Goal: Navigation & Orientation: Find specific page/section

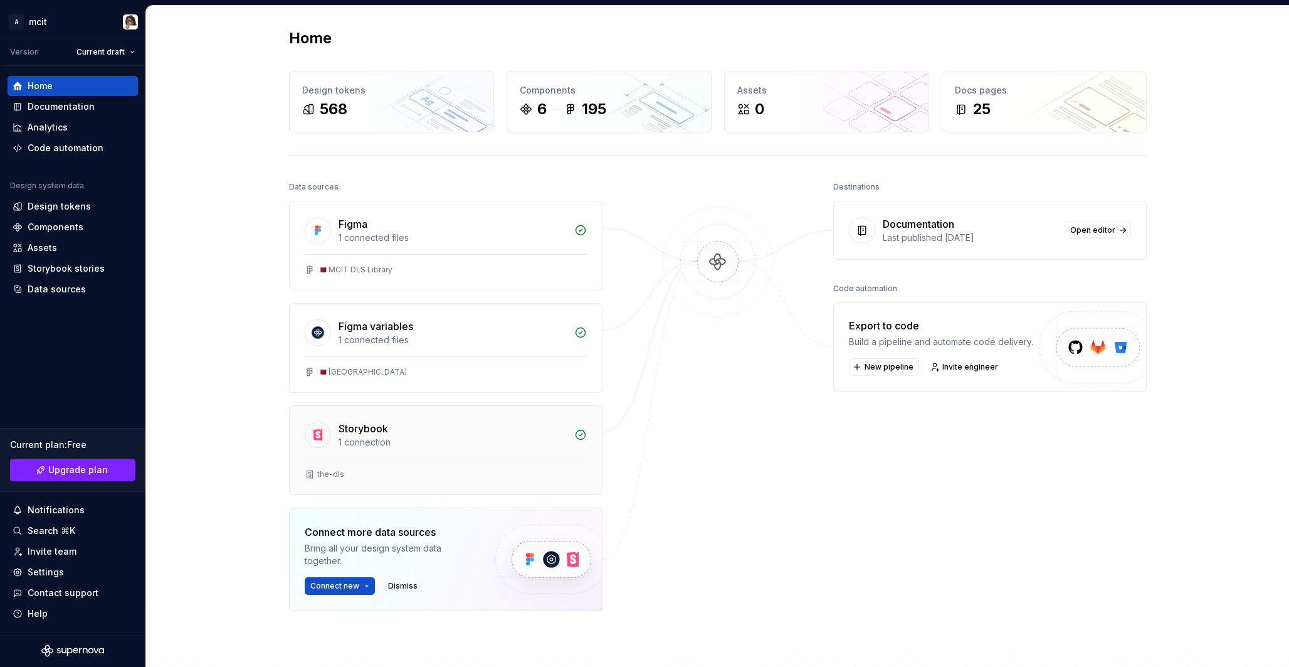
click at [395, 458] on div "Storybook 1 connection" at bounding box center [446, 432] width 312 height 53
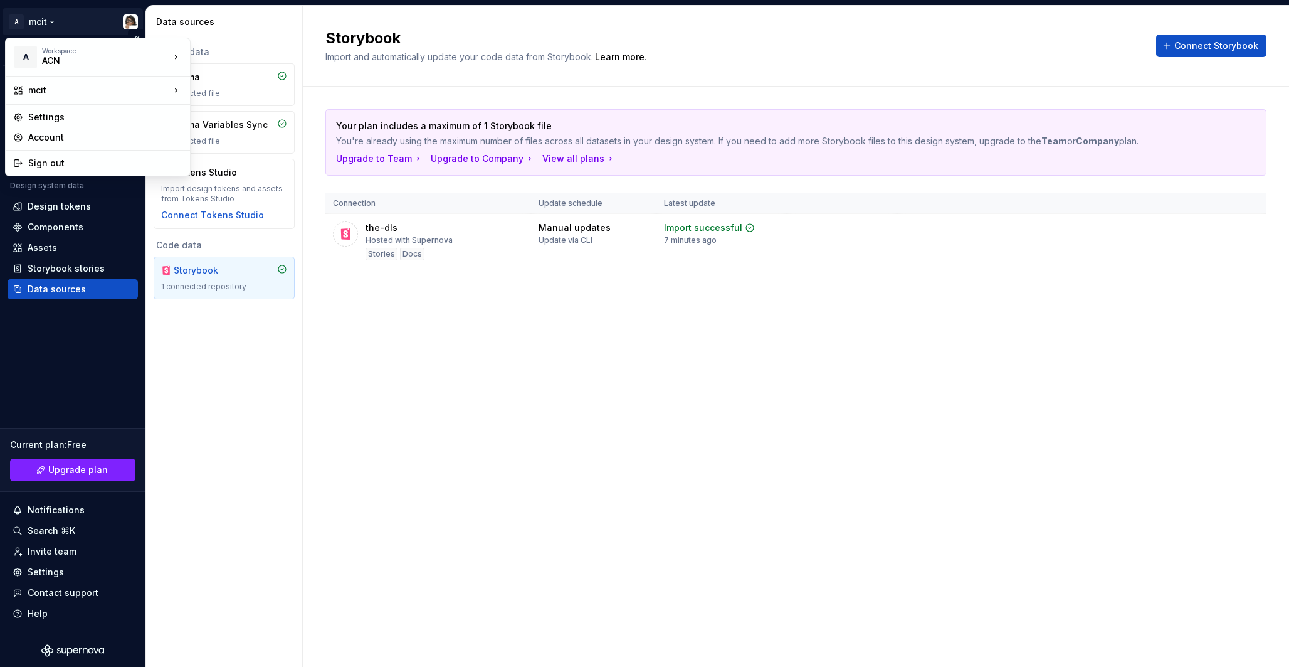
click at [34, 23] on html "A mcit Version Current draft Home Documentation Analytics Code automation Desig…" at bounding box center [644, 333] width 1289 height 667
click at [67, 58] on div "ACN" at bounding box center [95, 61] width 107 height 13
click at [227, 78] on div "GOV Workspace" at bounding box center [252, 75] width 82 height 13
